Goal: Task Accomplishment & Management: Complete application form

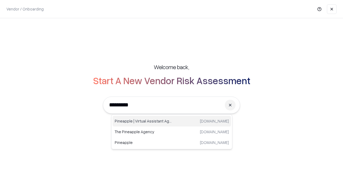
click at [172, 121] on div "Pineapple | Virtual Assistant Agency [DOMAIN_NAME]" at bounding box center [172, 121] width 118 height 11
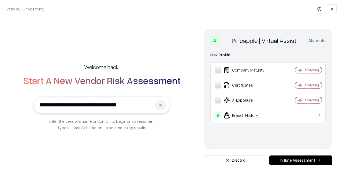
type input "**********"
click at [301, 160] on button "Initiate Assessment" at bounding box center [300, 160] width 63 height 10
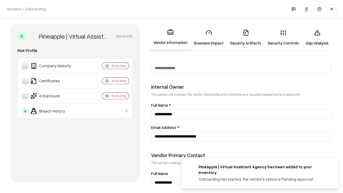
scroll to position [278, 0]
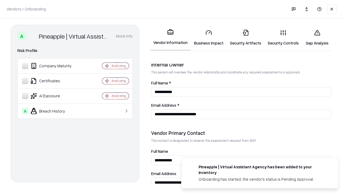
click at [209, 38] on link "Business Impact" at bounding box center [209, 37] width 36 height 25
click at [245, 38] on link "Security Artifacts" at bounding box center [246, 37] width 38 height 25
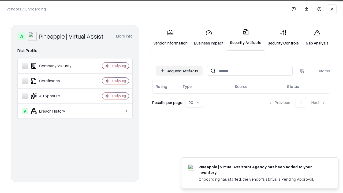
click at [179, 71] on button "Request Artifacts" at bounding box center [179, 71] width 47 height 10
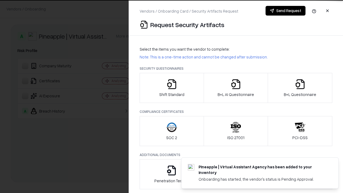
click at [171, 88] on icon "button" at bounding box center [171, 84] width 11 height 11
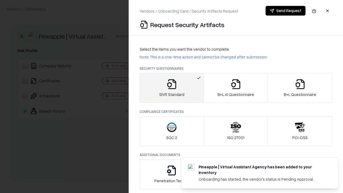
click at [285, 11] on button "Send Request" at bounding box center [286, 11] width 40 height 10
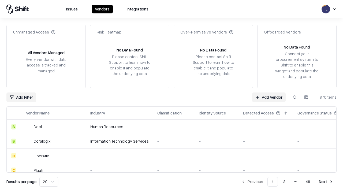
click at [295, 97] on button at bounding box center [295, 97] width 10 height 10
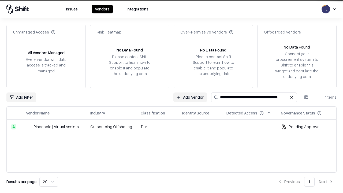
type input "**********"
click at [175, 126] on td "Tier 1" at bounding box center [157, 127] width 42 height 14
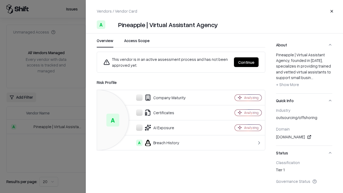
click at [246, 62] on button "Continue" at bounding box center [246, 62] width 25 height 10
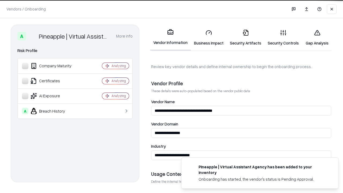
click at [245, 38] on link "Security Artifacts" at bounding box center [246, 37] width 38 height 25
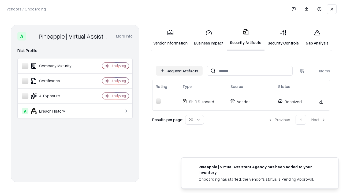
click at [317, 38] on link "Gap Analysis" at bounding box center [317, 37] width 30 height 25
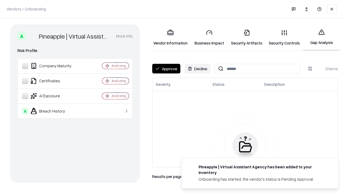
click at [166, 69] on button "Approve" at bounding box center [166, 69] width 28 height 10
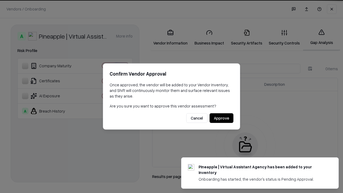
click at [221, 118] on button "Approve" at bounding box center [222, 118] width 24 height 10
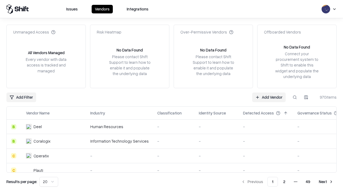
type input "**********"
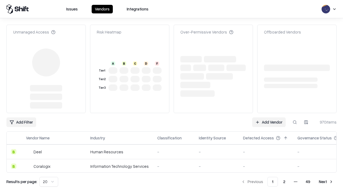
click at [269, 117] on link "Add Vendor" at bounding box center [268, 122] width 33 height 10
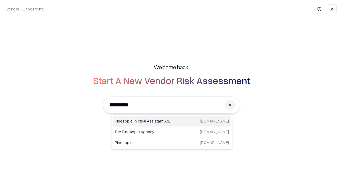
click at [172, 121] on div "Pineapple | Virtual Assistant Agency [DOMAIN_NAME]" at bounding box center [172, 121] width 118 height 11
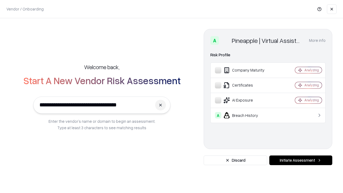
type input "**********"
click at [301, 160] on button "Initiate Assessment" at bounding box center [300, 160] width 63 height 10
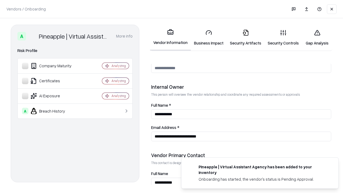
scroll to position [278, 0]
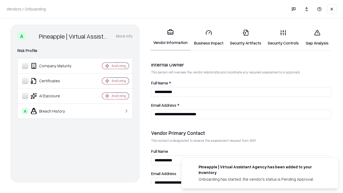
click at [317, 38] on link "Gap Analysis" at bounding box center [317, 37] width 30 height 25
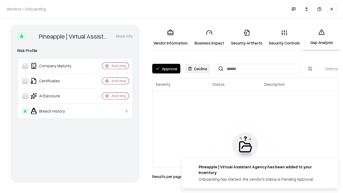
click at [166, 69] on button "Approve" at bounding box center [166, 69] width 28 height 10
